Goal: Communication & Community: Answer question/provide support

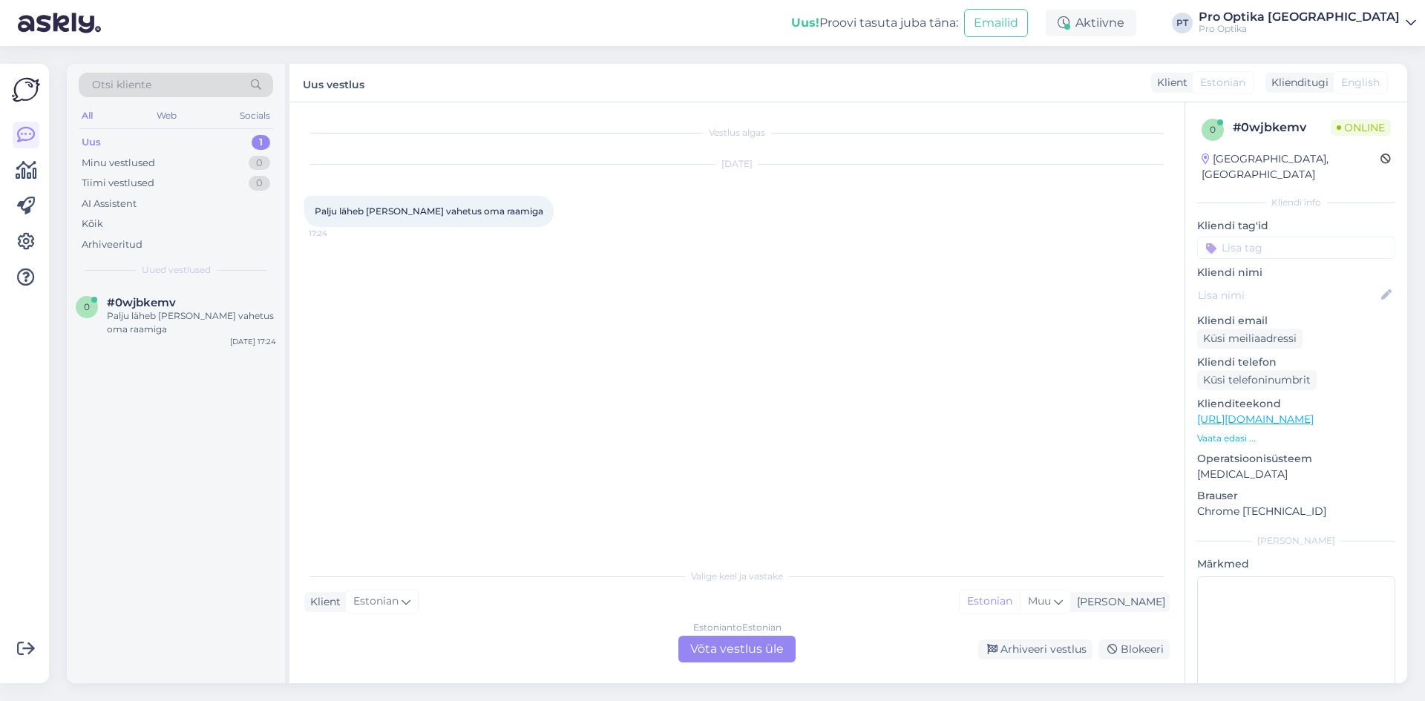
click at [743, 646] on div "Estonian to Estonian Võta vestlus üle" at bounding box center [736, 649] width 117 height 27
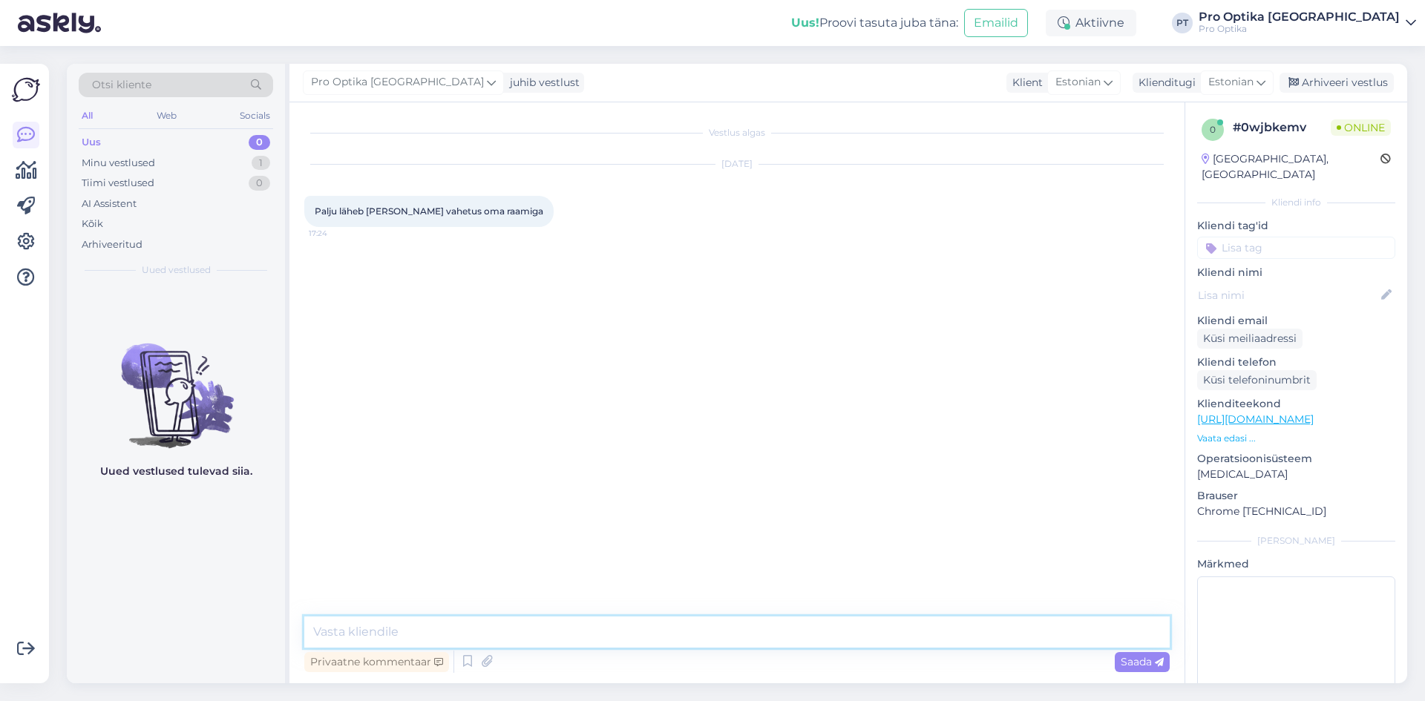
click at [629, 624] on textarea at bounding box center [736, 632] width 865 height 31
type textarea "Tere, teenustasu on 30€."
click at [192, 532] on div "Uued vestlused tulevad siia." at bounding box center [176, 485] width 218 height 398
click at [428, 624] on textarea at bounding box center [736, 632] width 865 height 31
click at [462, 668] on icon at bounding box center [468, 662] width 18 height 22
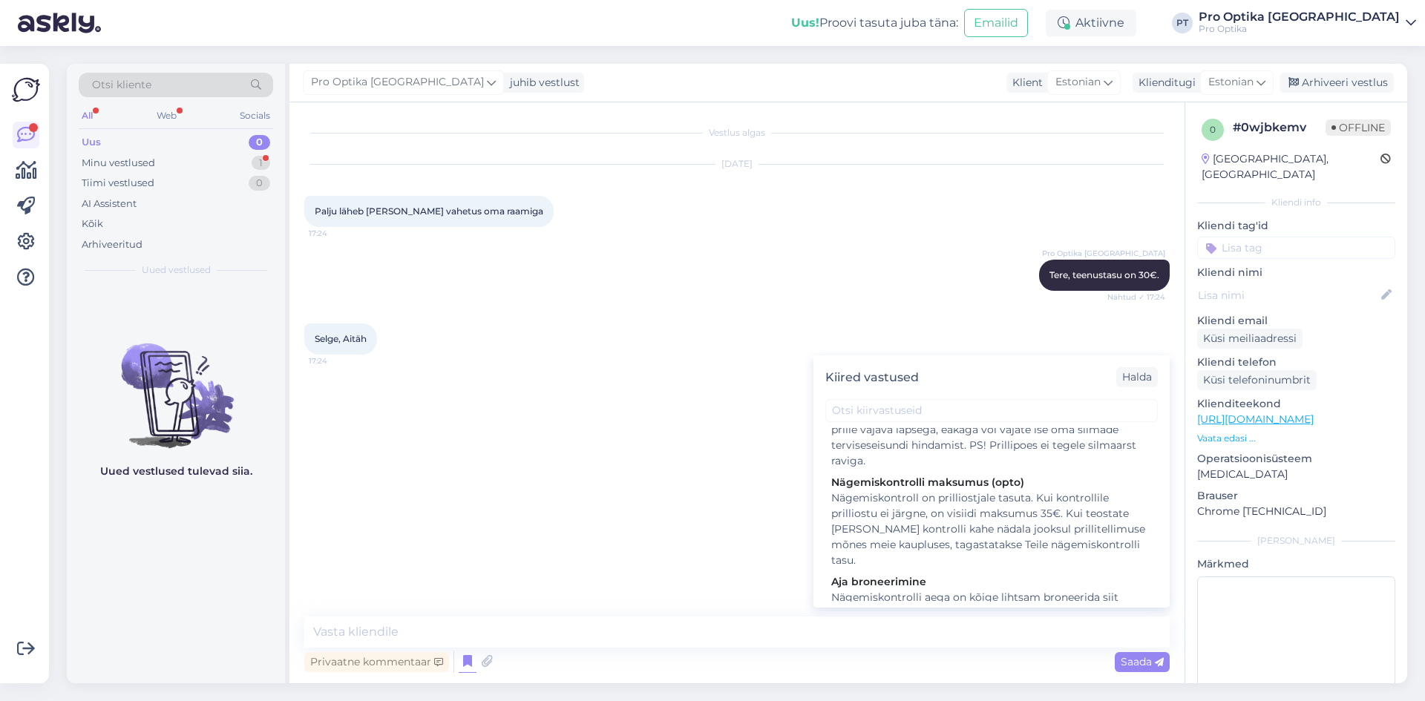
scroll to position [445, 0]
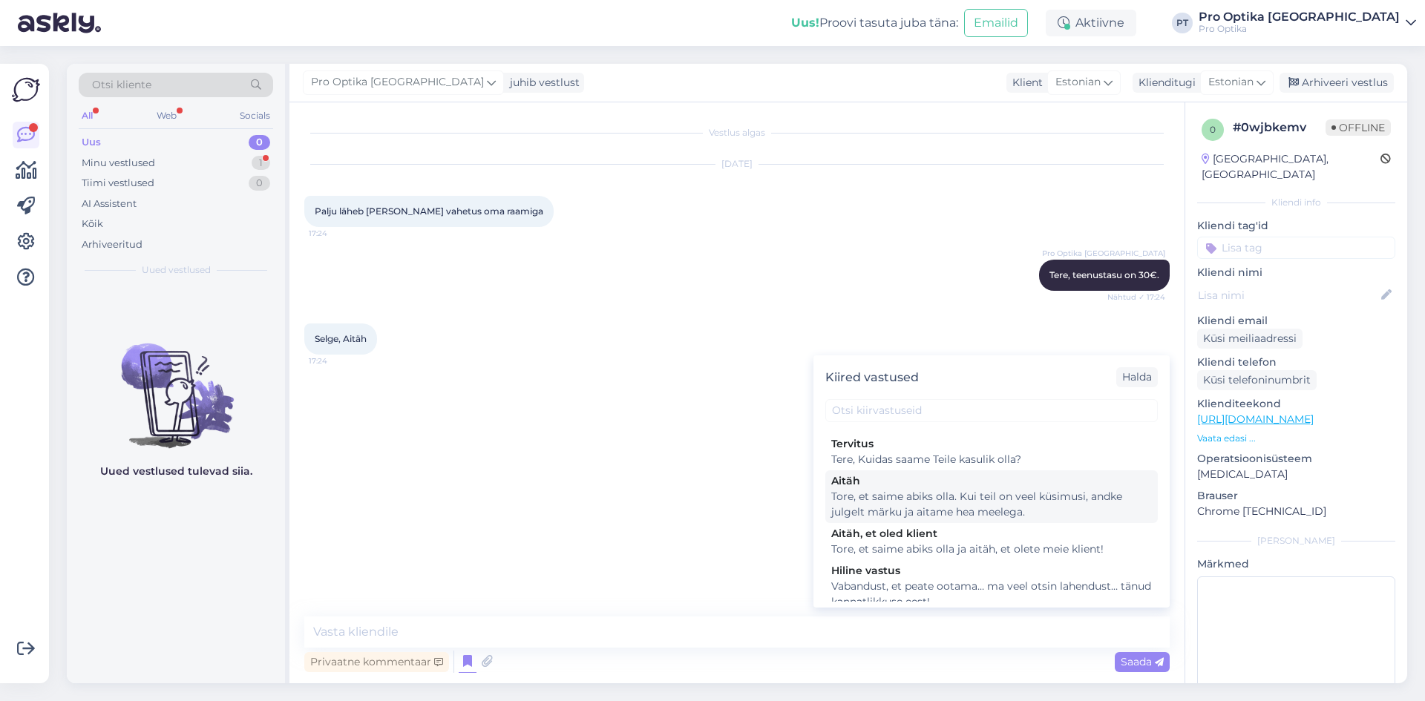
click at [997, 520] on div "Tore, et saime abiks olla. Kui teil on veel küsimusi, andke julgelt märku ja ai…" at bounding box center [991, 504] width 321 height 31
type textarea "Tore, et saime abiks olla. Kui teil on veel küsimusi, andke julgelt märku ja ai…"
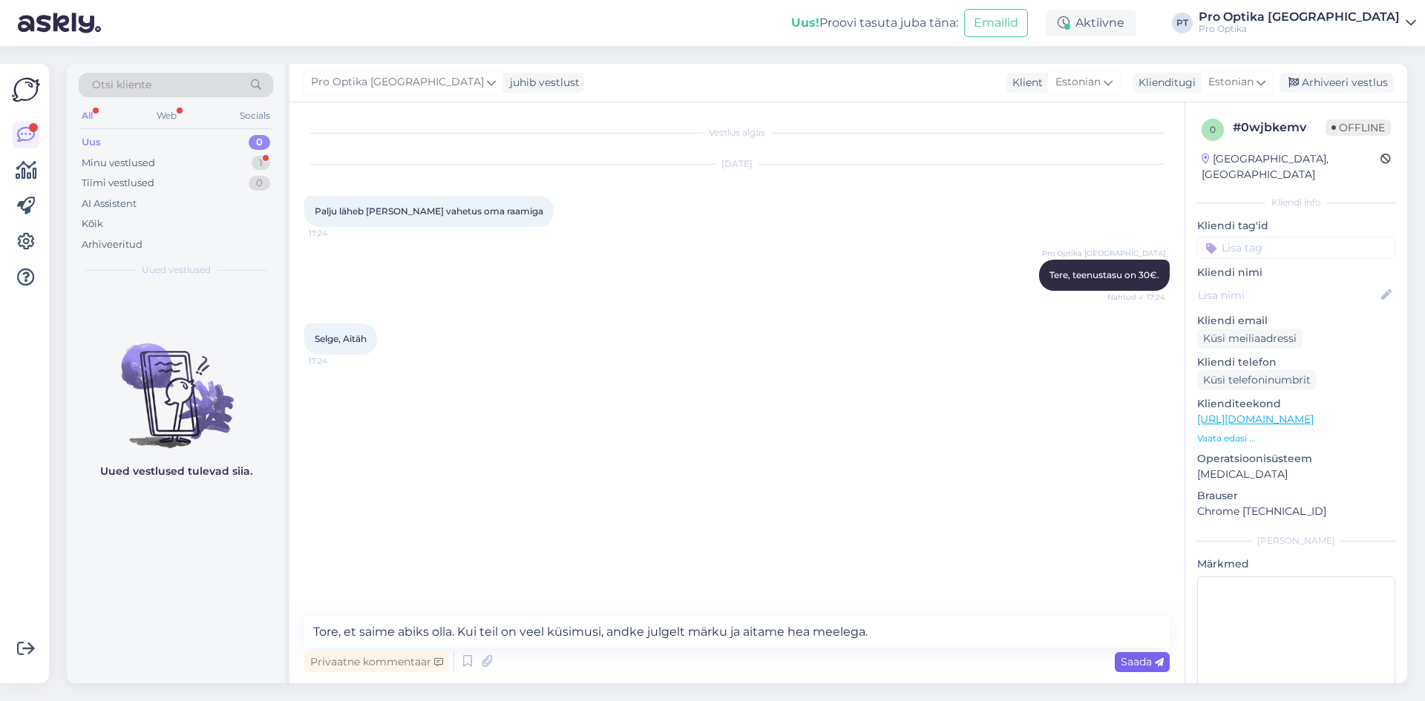
click at [1133, 668] on span "Saada" at bounding box center [1142, 661] width 43 height 13
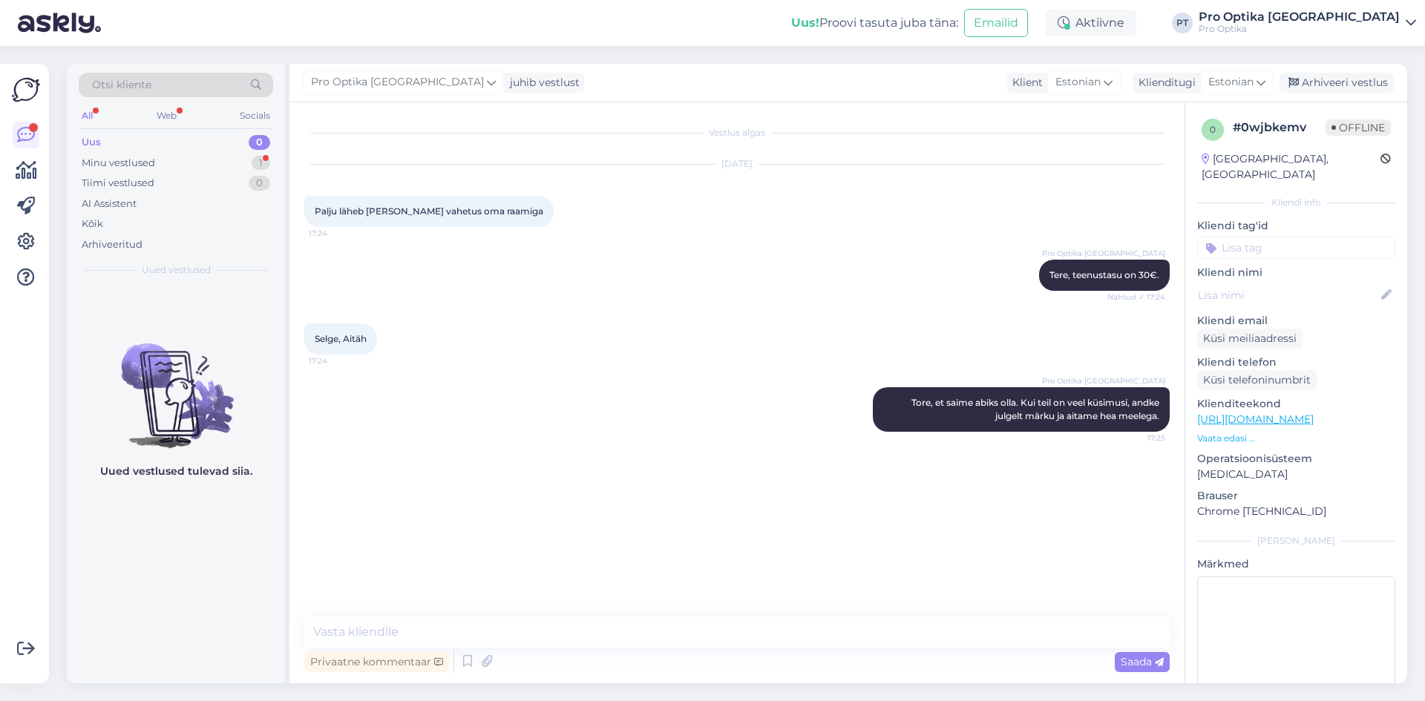
click at [228, 537] on div "Uued vestlused tulevad siia." at bounding box center [176, 485] width 218 height 398
click at [167, 117] on div "Web" at bounding box center [167, 115] width 26 height 19
click at [121, 166] on div "Minu vestlused" at bounding box center [118, 163] width 73 height 15
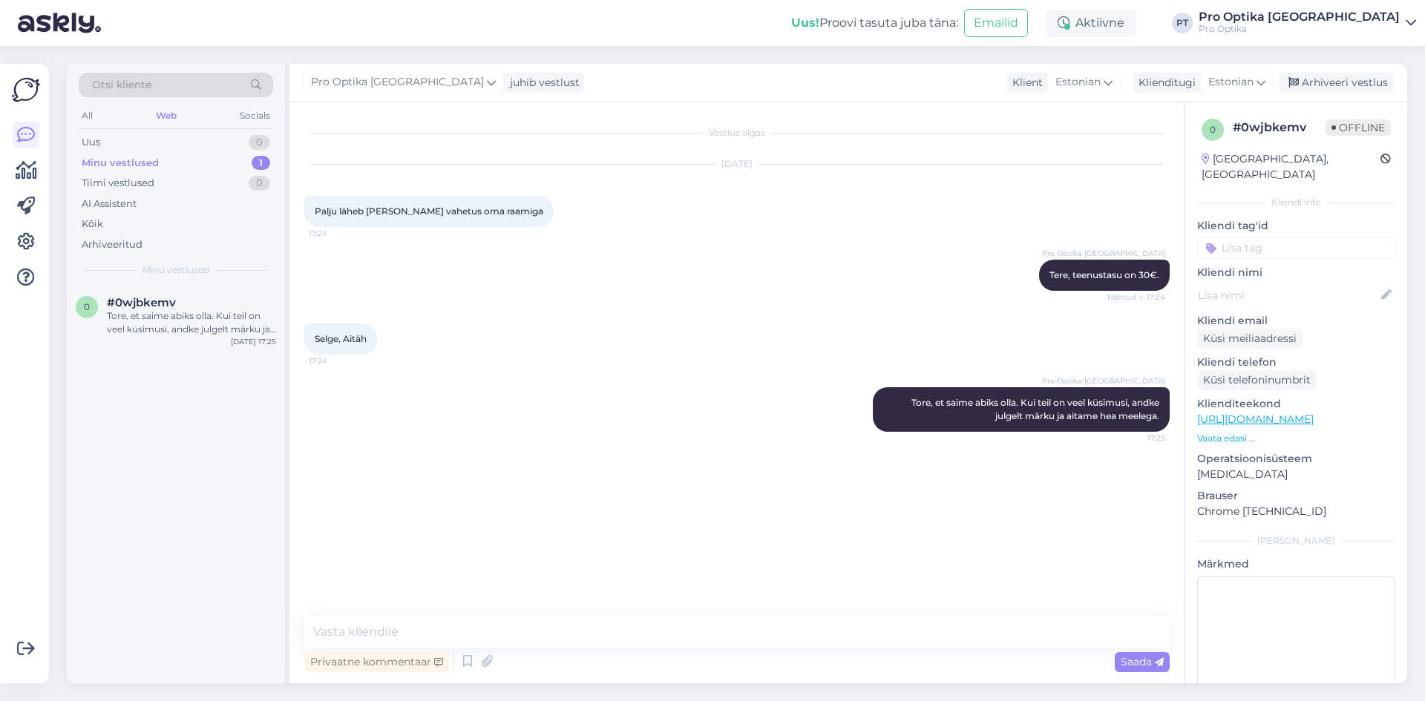
click at [128, 382] on div "0 #0wjbkemv Tore, et saime abiks olla. Kui teil on veel küsimusi, andke julgelt…" at bounding box center [176, 485] width 218 height 398
click at [1378, 75] on div "Arhiveeri vestlus" at bounding box center [1337, 83] width 114 height 20
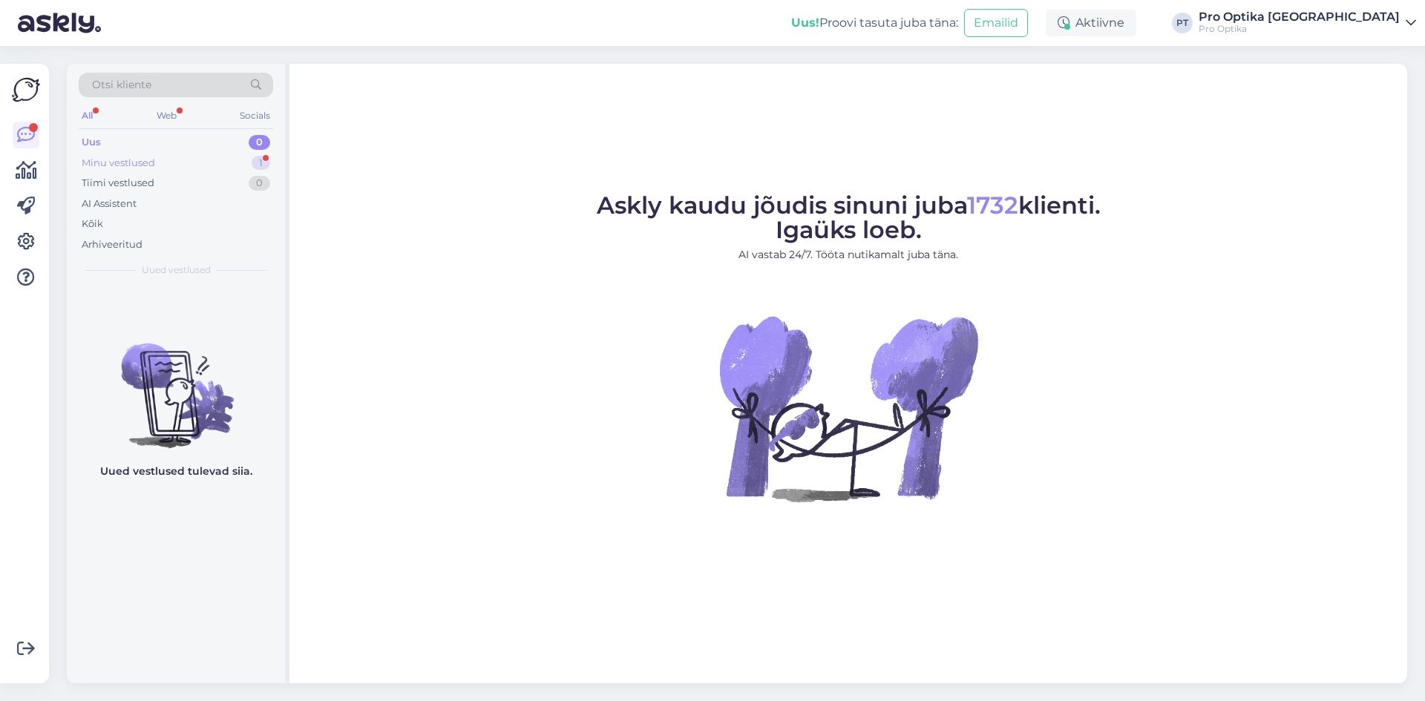
click at [212, 165] on div "Minu vestlused 1" at bounding box center [176, 163] width 194 height 21
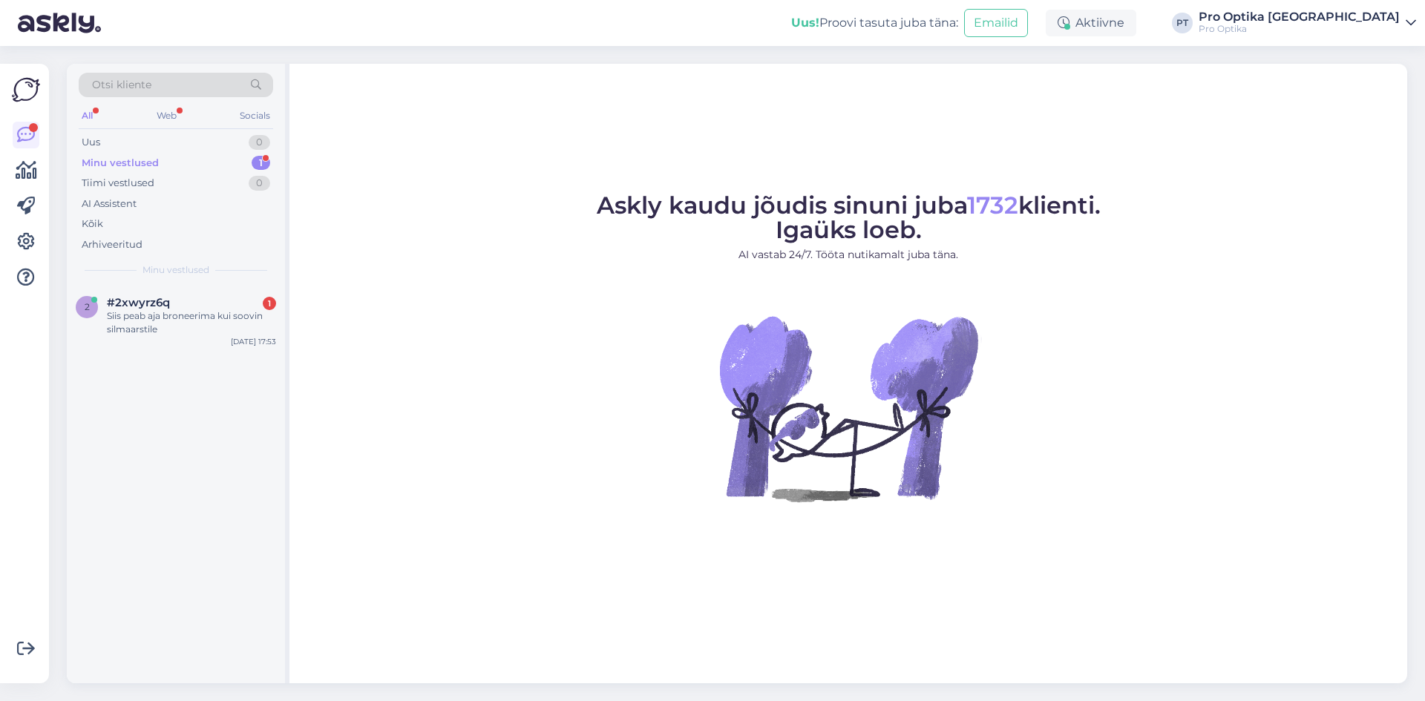
click at [209, 311] on div "Siis peab aja broneerima kui soovin silmaarstile" at bounding box center [191, 323] width 169 height 27
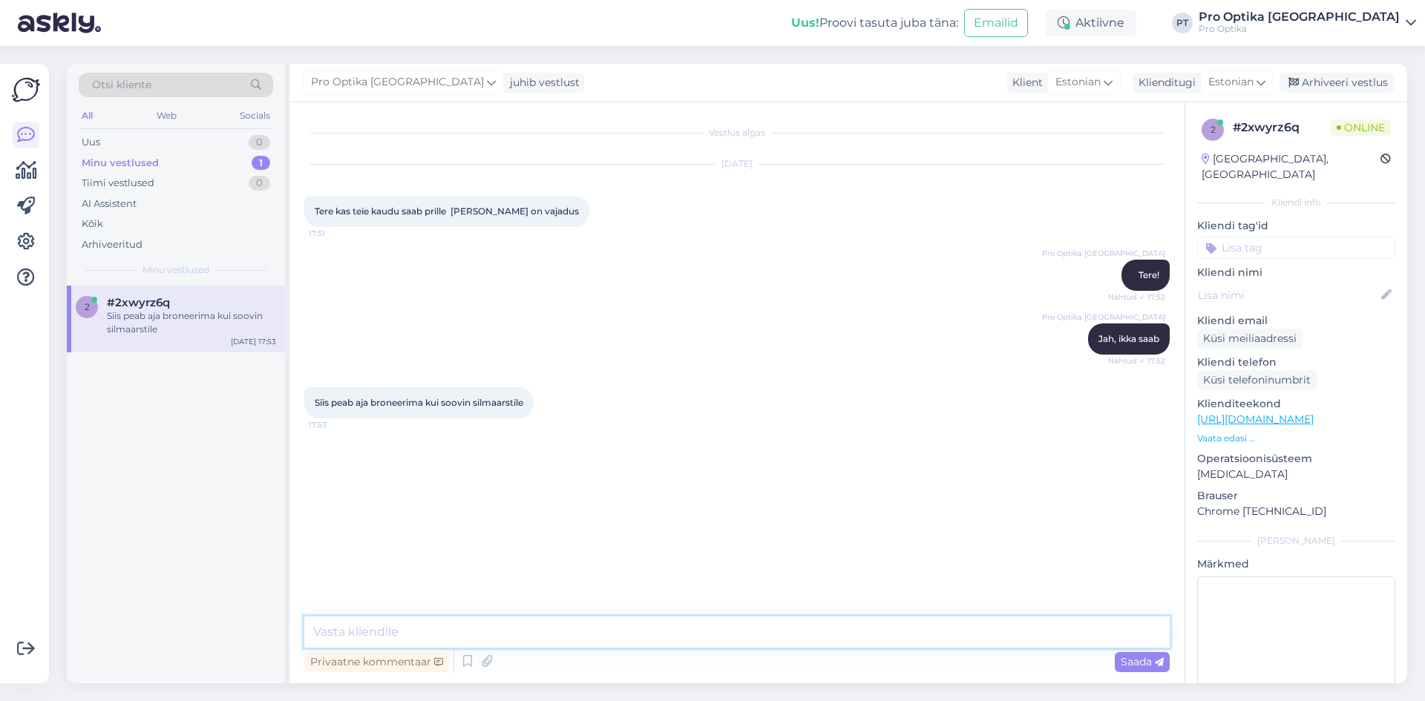
click at [366, 626] on textarea at bounding box center [736, 632] width 865 height 31
click at [370, 629] on textarea at bounding box center [736, 632] width 865 height 31
type textarea "Jah, tuleb aeg broneerida."
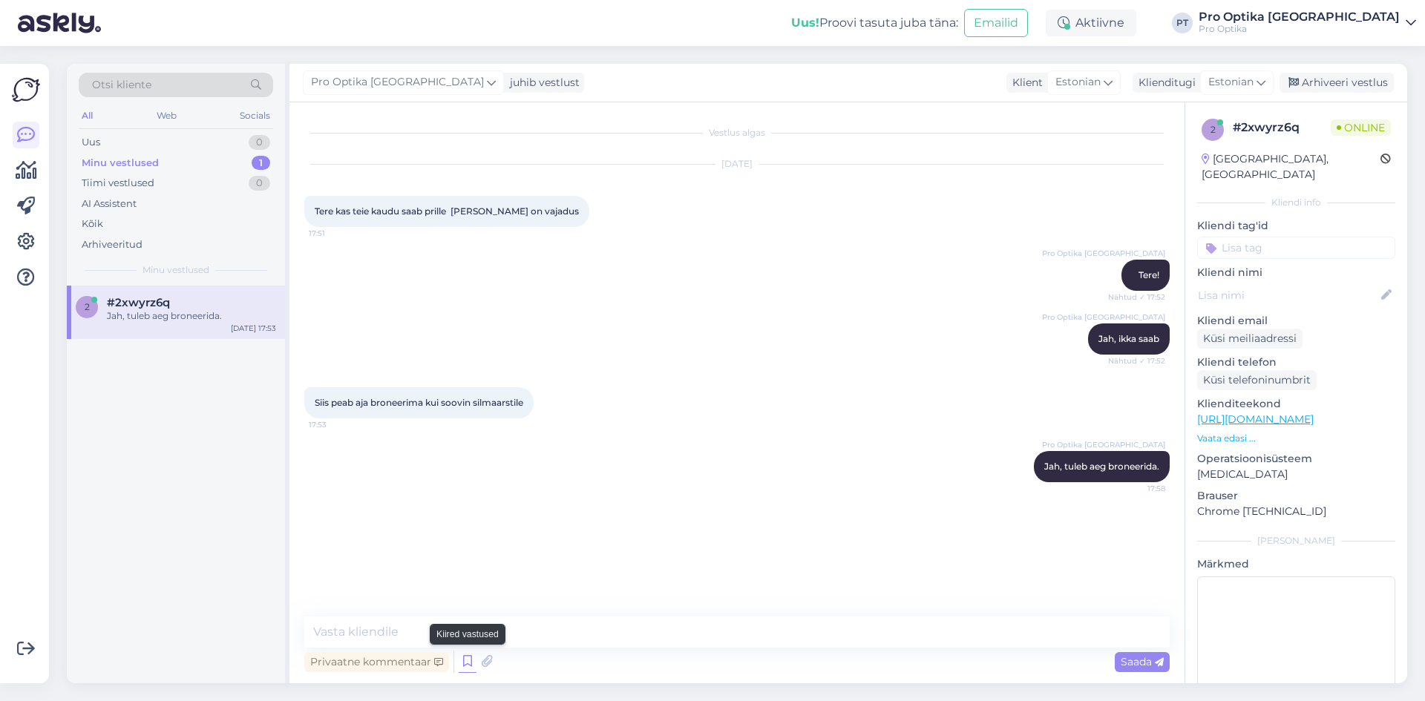
click at [462, 660] on icon at bounding box center [468, 662] width 18 height 22
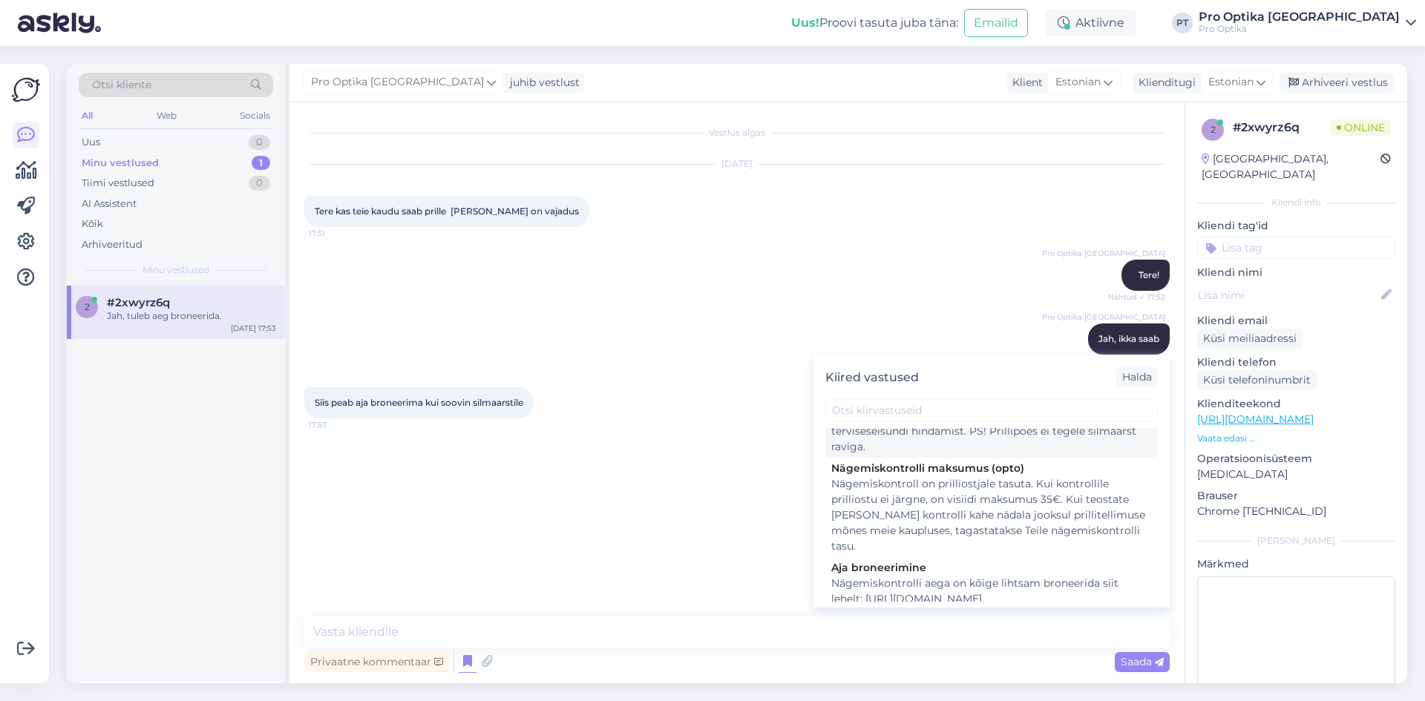
scroll to position [297, 0]
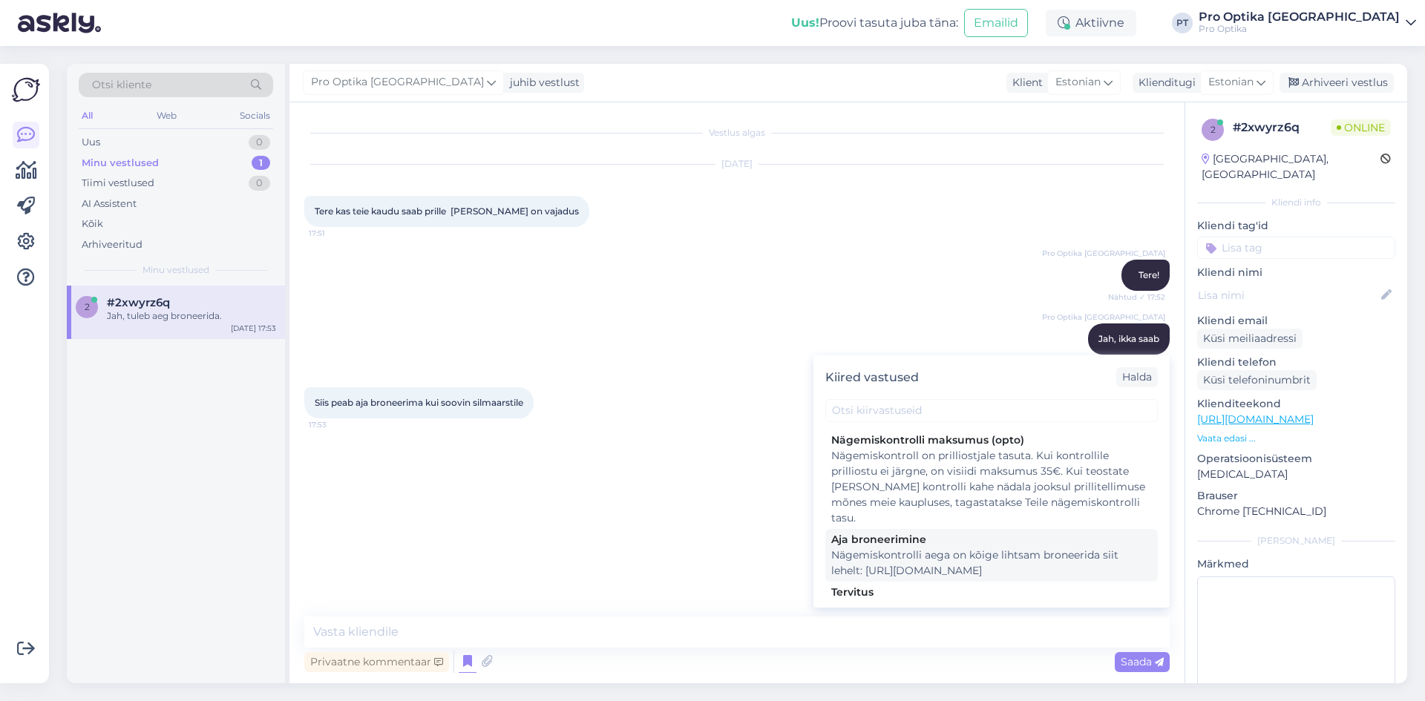
click at [985, 569] on div "Nägemiskontrolli aega on kõige lihtsam broneerida siit lehelt: [URL][DOMAIN_NAM…" at bounding box center [991, 563] width 321 height 31
type textarea "Nägemiskontrolli aega on kõige lihtsam broneerida siit lehelt: [URL][DOMAIN_NAM…"
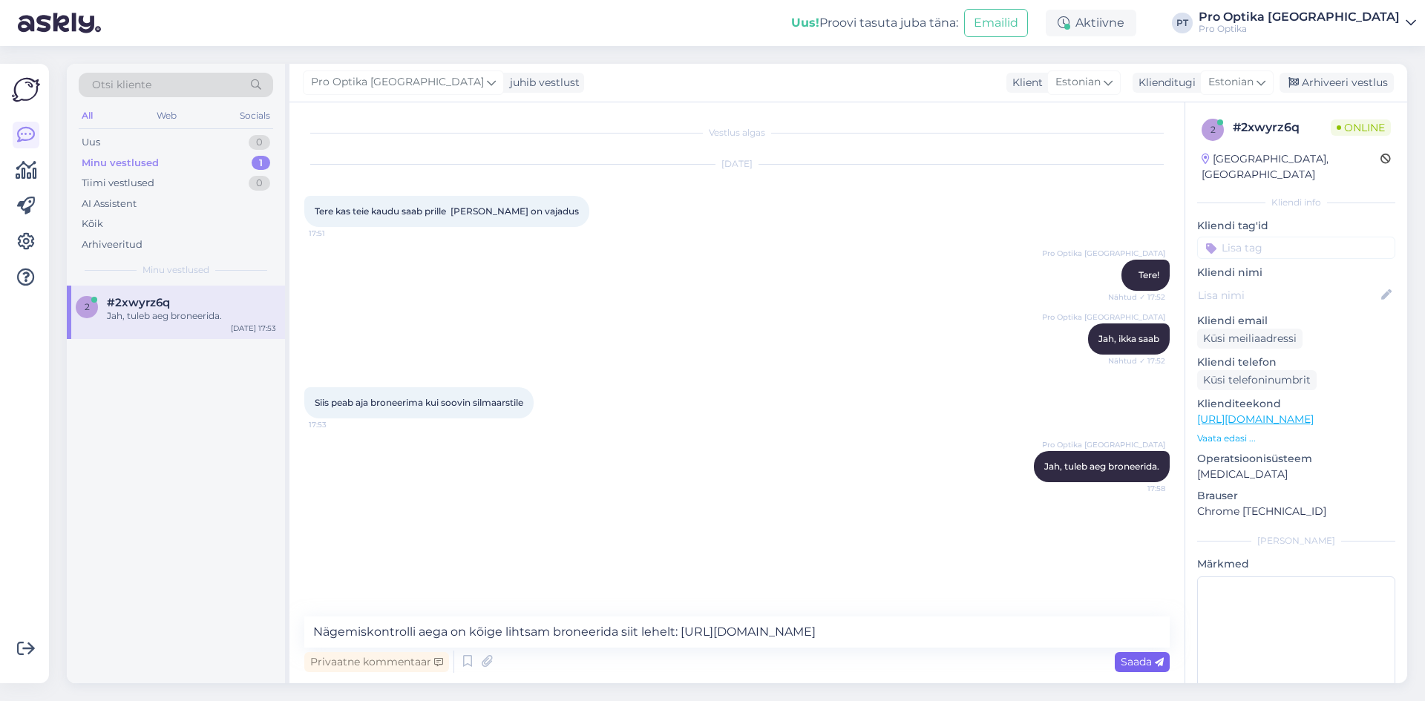
click at [1136, 658] on span "Saada" at bounding box center [1142, 661] width 43 height 13
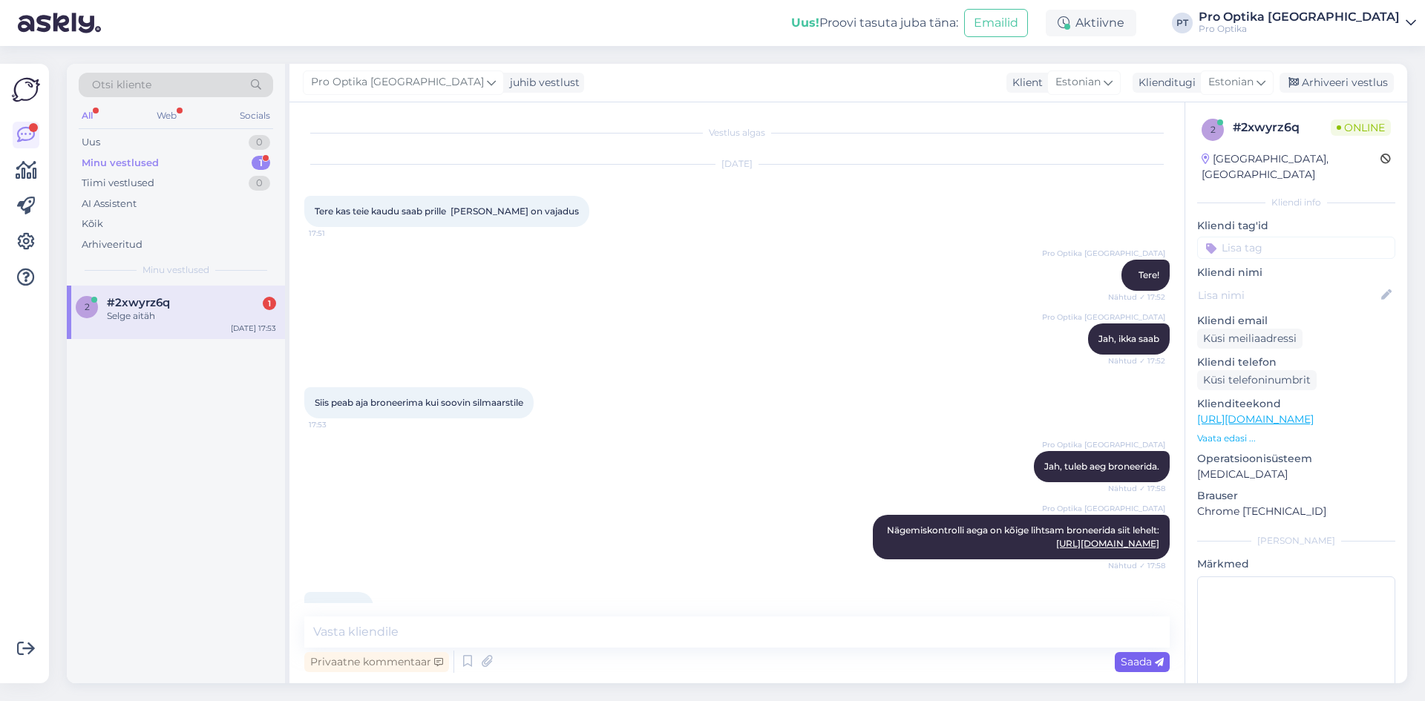
scroll to position [50, 0]
